Goal: Complete application form

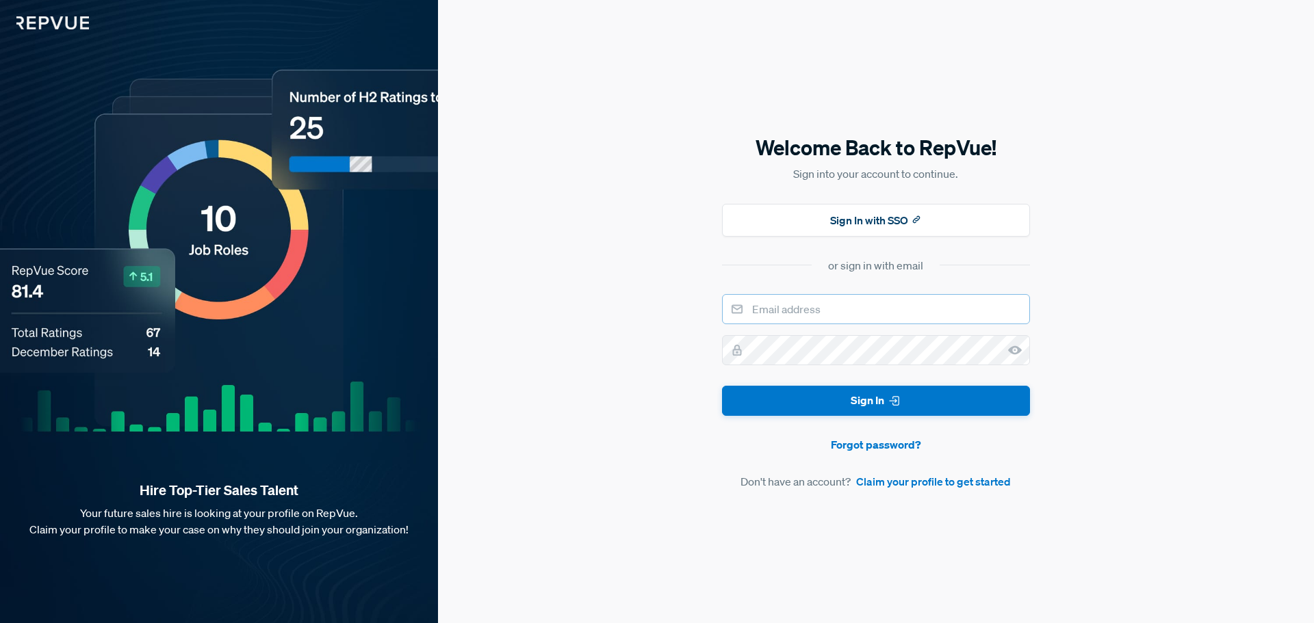
drag, startPoint x: 0, startPoint y: 0, endPoint x: 823, endPoint y: 313, distance: 880.7
click at [823, 313] on input "email" at bounding box center [876, 309] width 308 height 30
type input "[EMAIL_ADDRESS][DOMAIN_NAME]"
click at [1017, 346] on icon at bounding box center [1015, 350] width 14 height 14
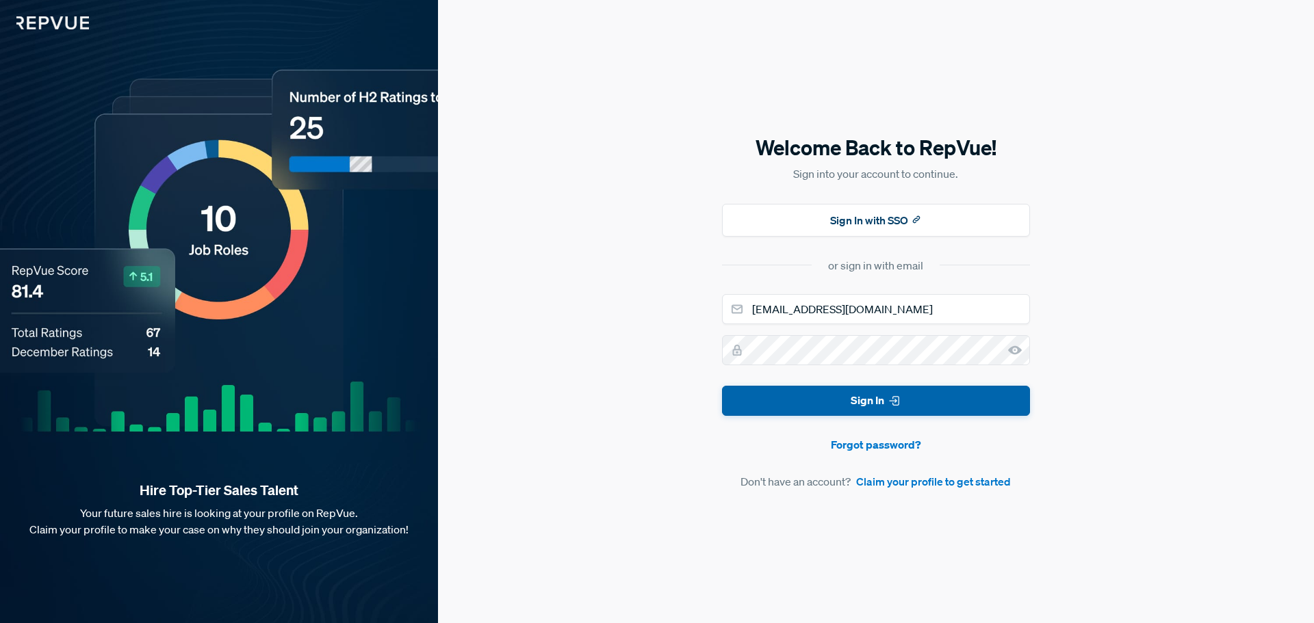
click at [906, 404] on button "Sign In" at bounding box center [876, 401] width 308 height 31
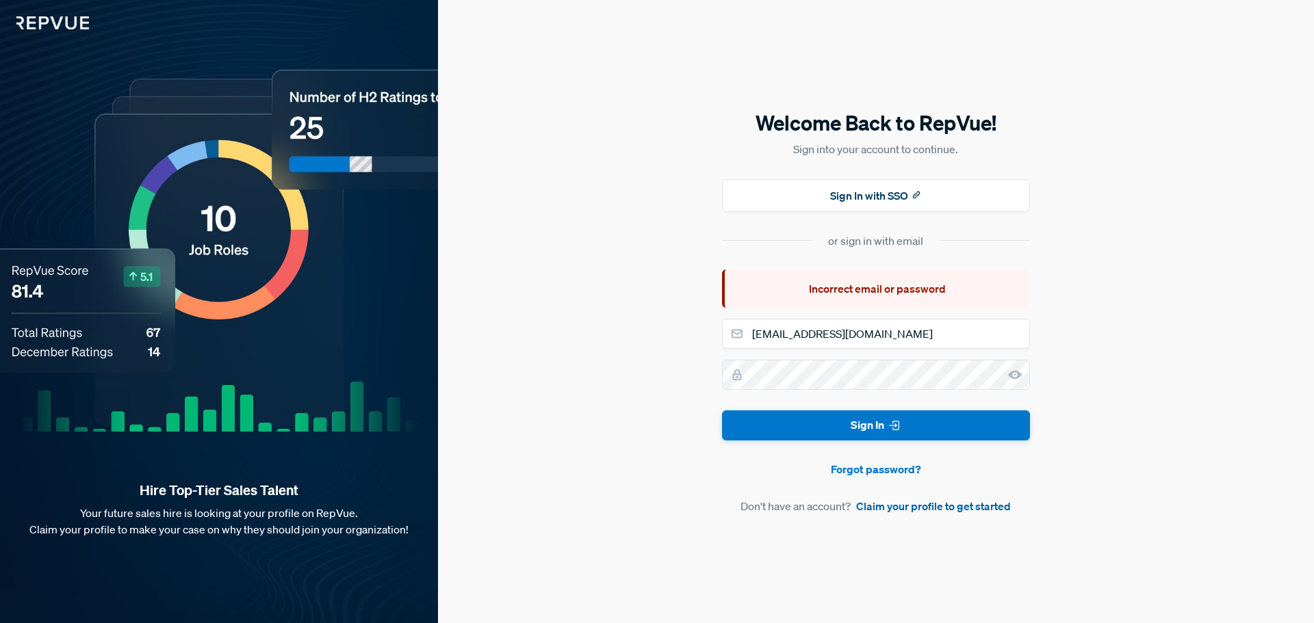
click at [913, 503] on link "Claim your profile to get started" at bounding box center [933, 506] width 155 height 16
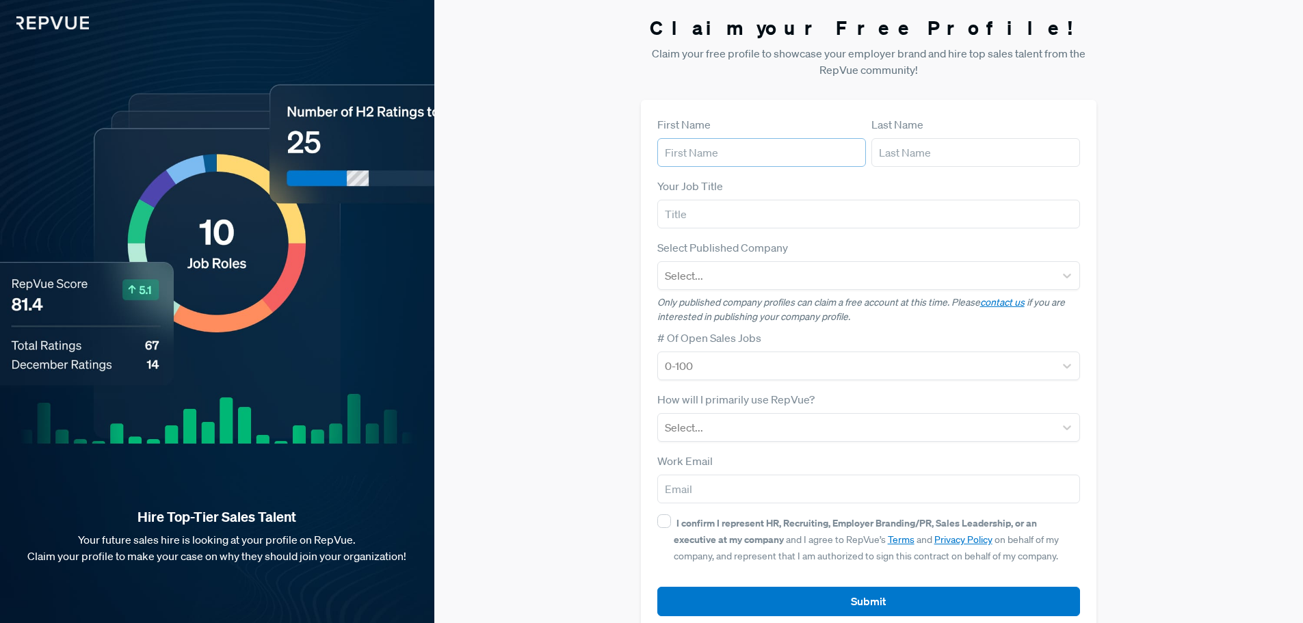
click at [801, 161] on input "text" at bounding box center [762, 152] width 209 height 29
type input "a"
click at [758, 221] on input "text" at bounding box center [870, 214] width 424 height 29
type input "SDR"
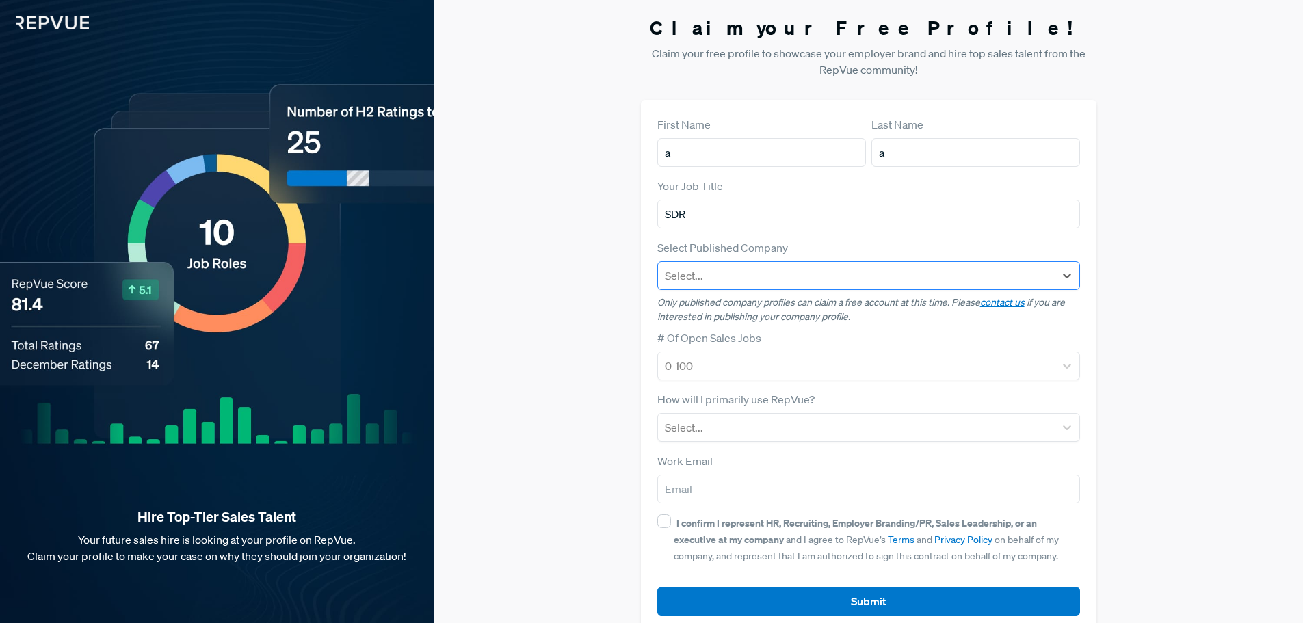
click at [776, 278] on div at bounding box center [857, 275] width 384 height 19
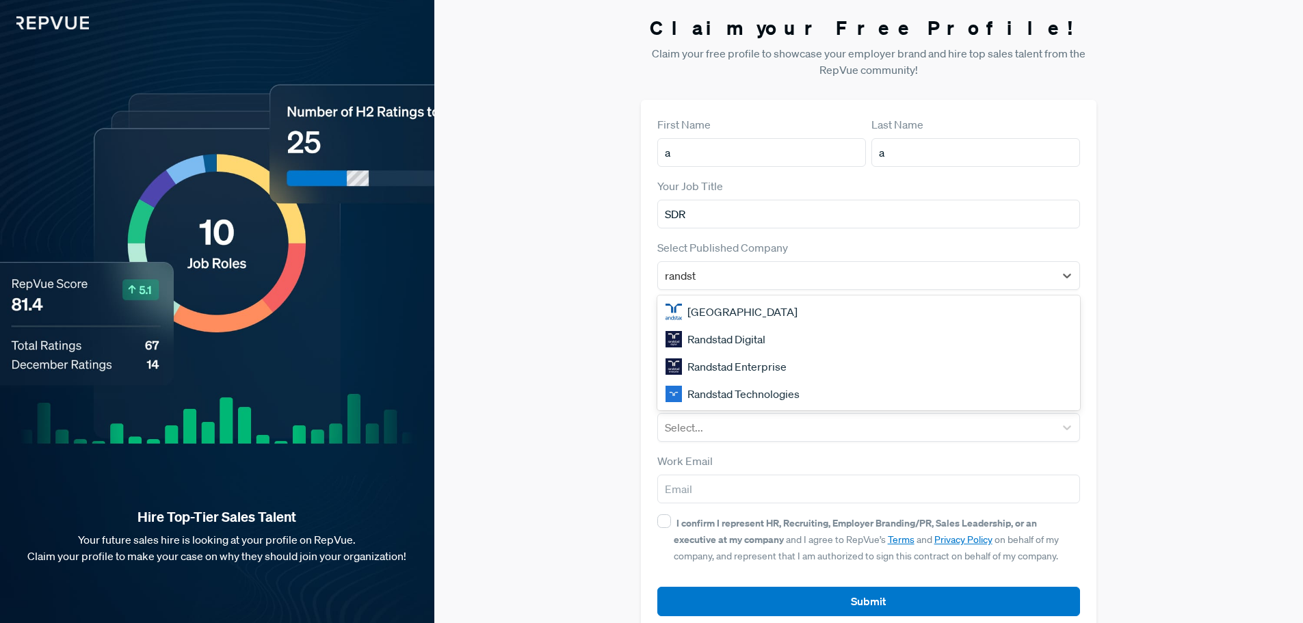
type input "randsta"
click at [760, 348] on div "Randstad Digital" at bounding box center [870, 339] width 424 height 27
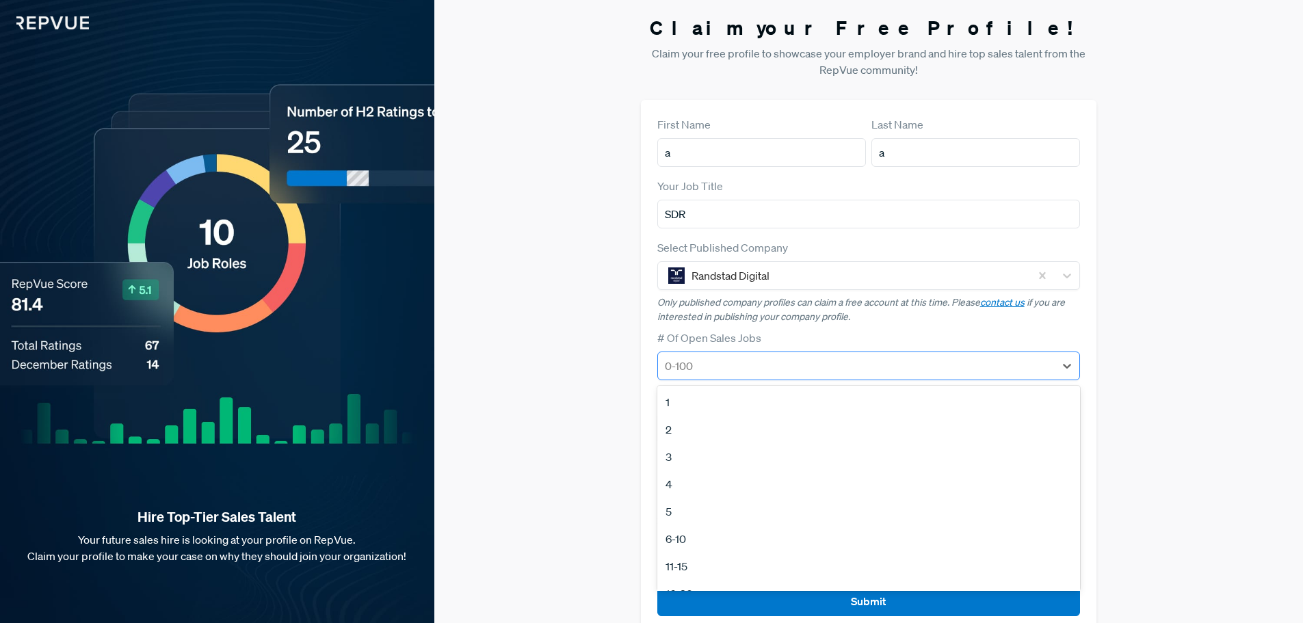
click at [767, 376] on div "0-100" at bounding box center [857, 366] width 398 height 25
click at [693, 573] on div "100+" at bounding box center [870, 573] width 424 height 27
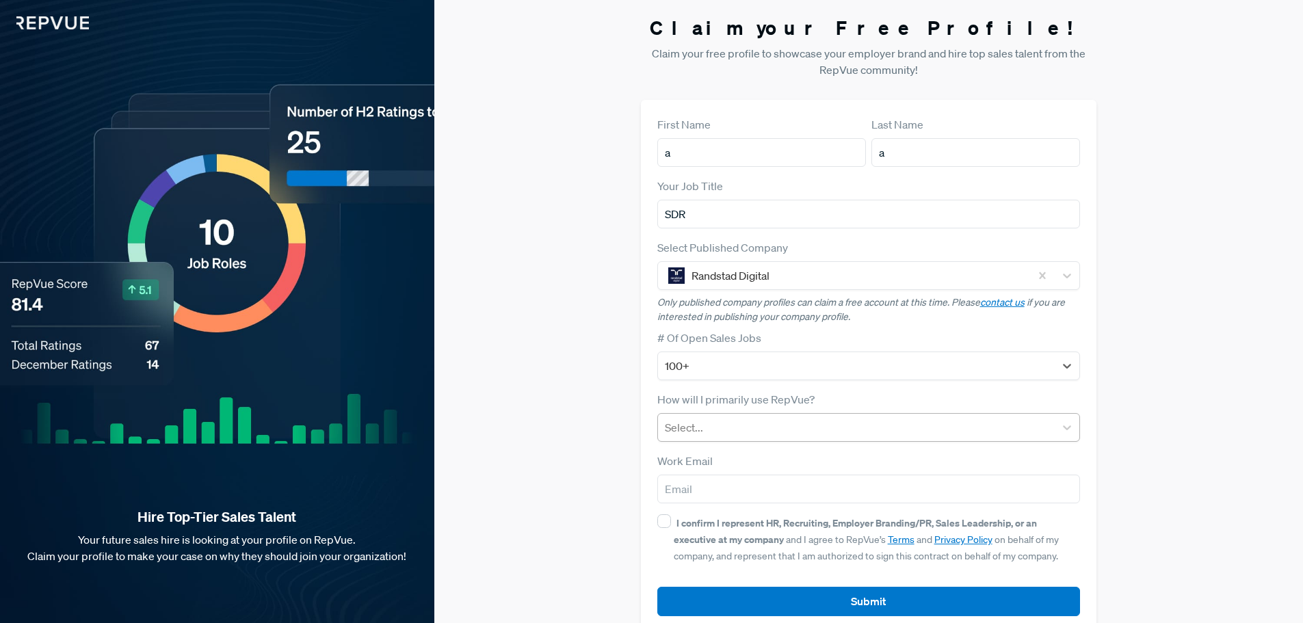
scroll to position [26, 0]
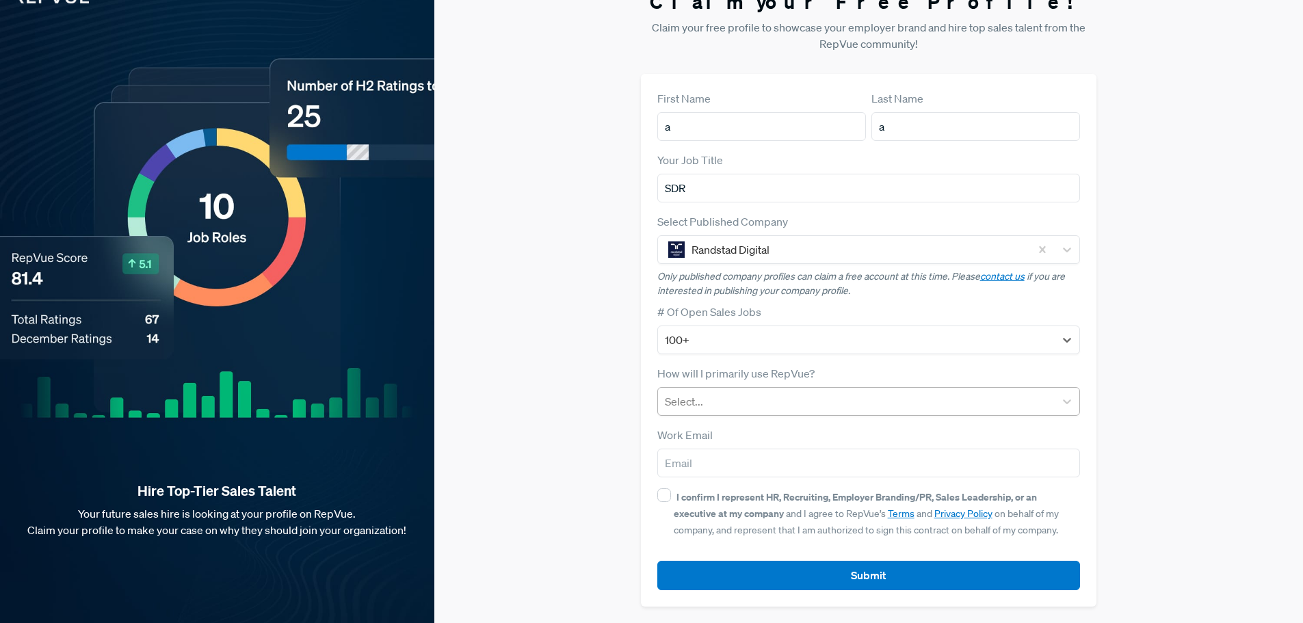
click at [740, 394] on div at bounding box center [857, 401] width 384 height 19
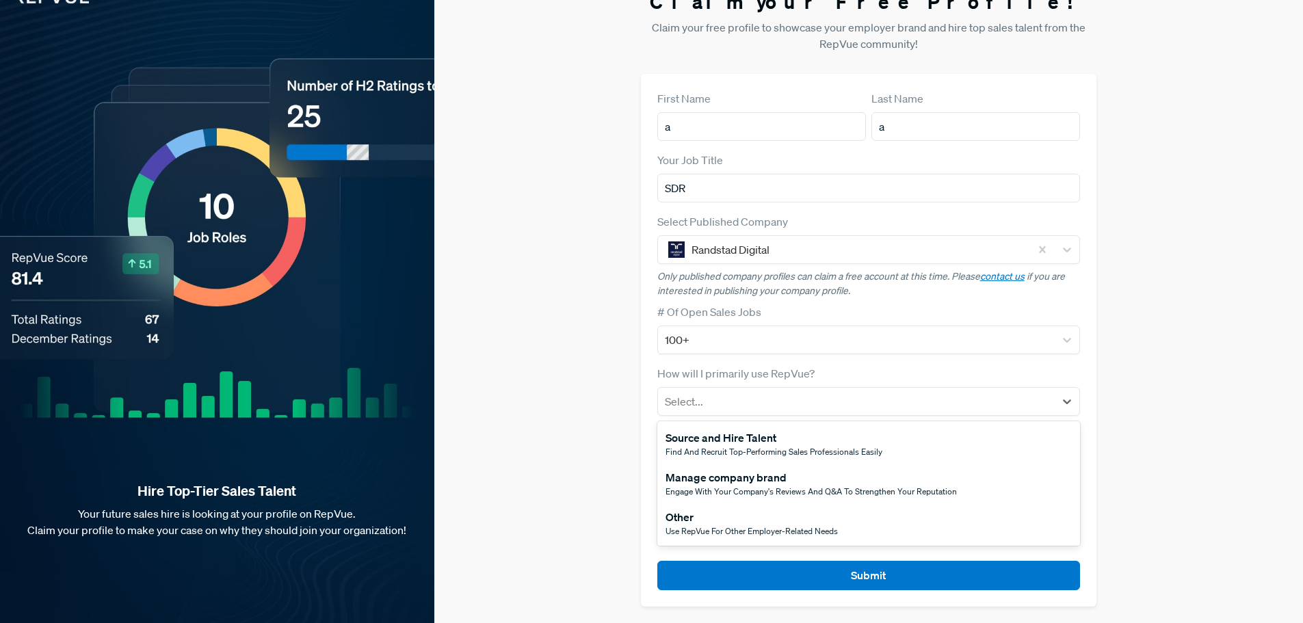
click at [743, 525] on div "Use RepVue for other employer-related needs" at bounding box center [752, 531] width 172 height 12
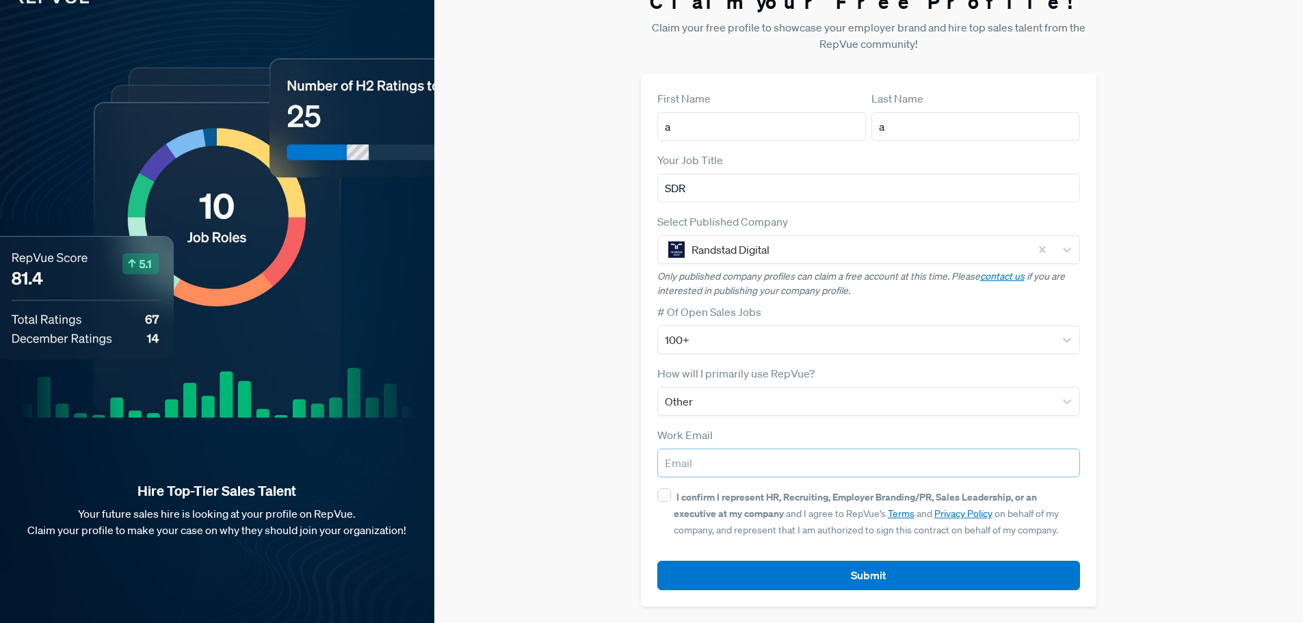
click at [752, 467] on input "email" at bounding box center [870, 463] width 424 height 29
type input "[EMAIL_ADDRESS][DOMAIN_NAME]"
click at [666, 494] on input "I confirm I represent HR, Recruiting, Employer Branding/PR, Sales Leadership, o…" at bounding box center [665, 496] width 14 height 14
checkbox input "true"
